Goal: Information Seeking & Learning: Learn about a topic

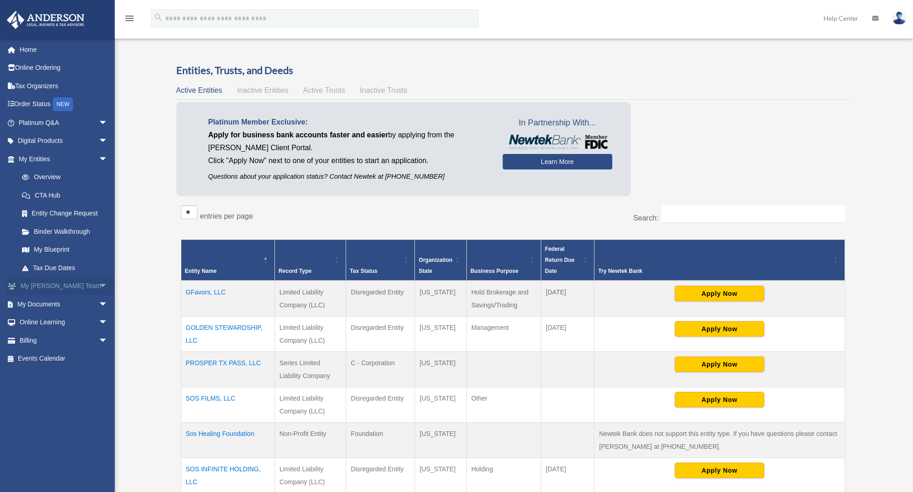
click at [49, 283] on link "My [PERSON_NAME] Team arrow_drop_down" at bounding box center [63, 286] width 115 height 18
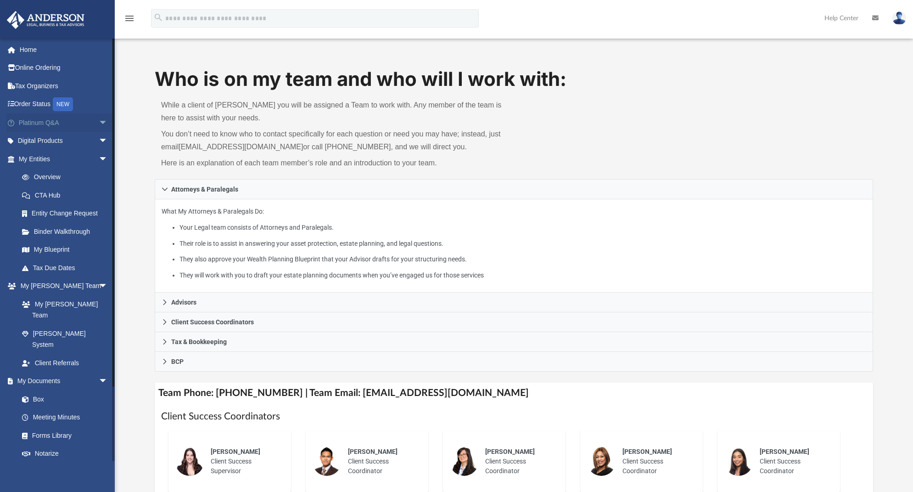
click at [64, 121] on link "Platinum Q&A arrow_drop_down" at bounding box center [63, 122] width 115 height 18
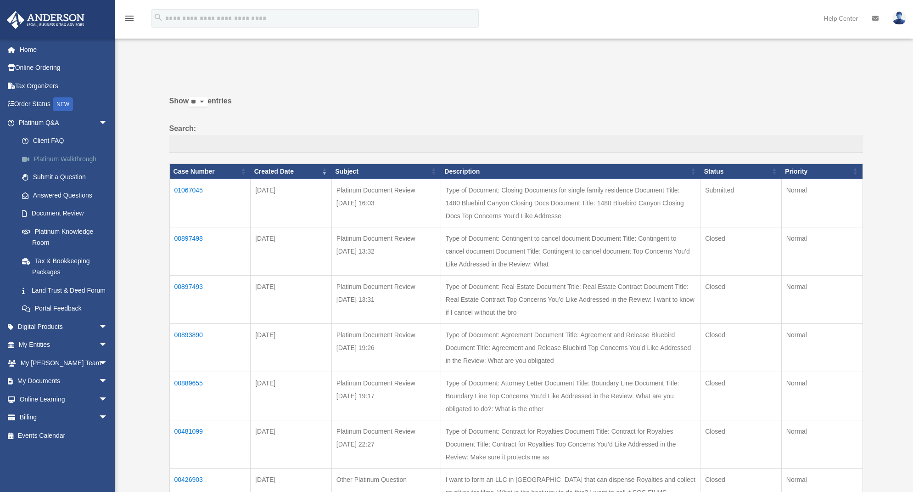
click at [59, 154] on link "Platinum Walkthrough" at bounding box center [67, 159] width 109 height 18
click at [51, 229] on link "Platinum Knowledge Room" at bounding box center [67, 236] width 109 height 29
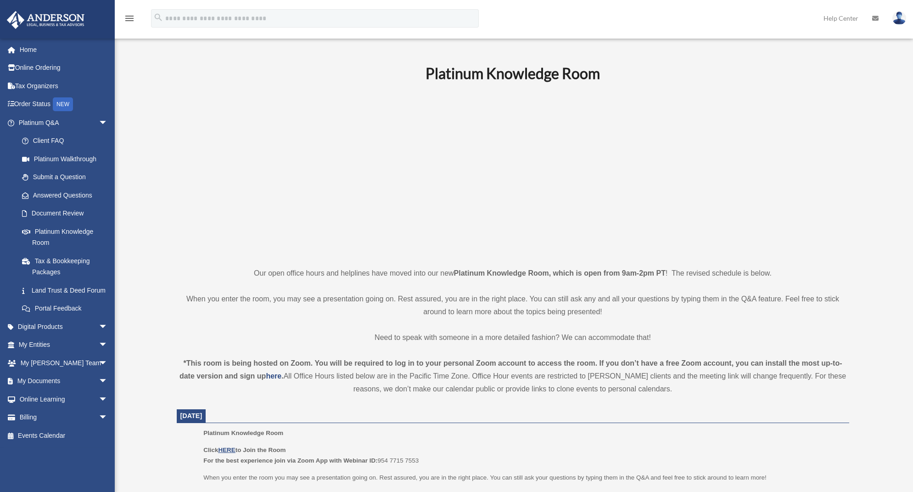
scroll to position [186, 0]
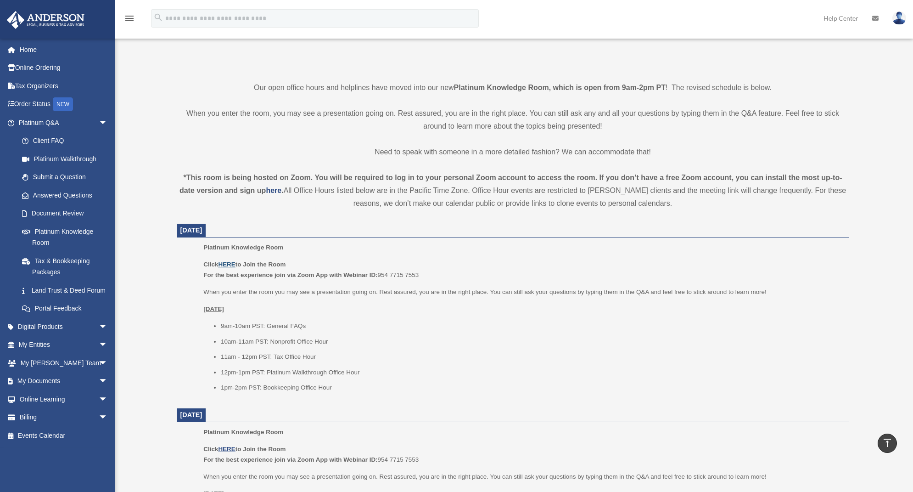
click at [223, 261] on u "HERE" at bounding box center [226, 264] width 17 height 7
